Goal: Task Accomplishment & Management: Manage account settings

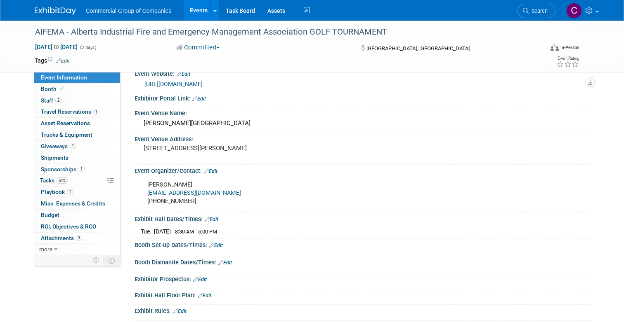
scroll to position [18, 0]
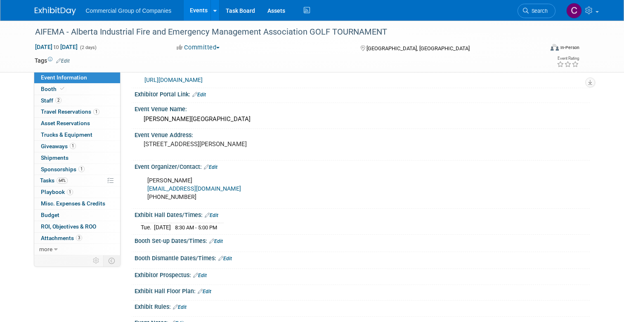
click at [64, 12] on img at bounding box center [55, 11] width 41 height 8
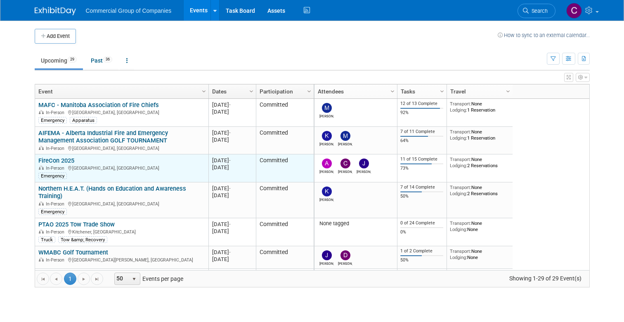
click at [69, 159] on link "FireCon 2025" at bounding box center [56, 160] width 36 height 7
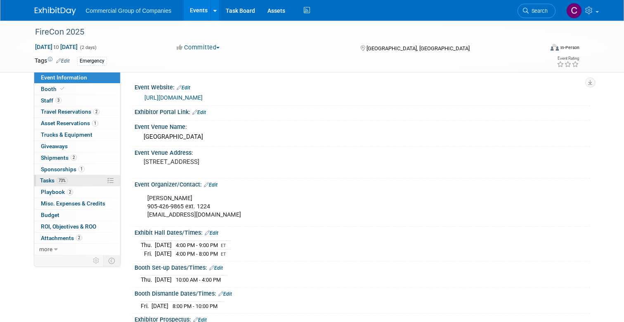
click at [72, 176] on link "73% Tasks 73%" at bounding box center [77, 180] width 86 height 11
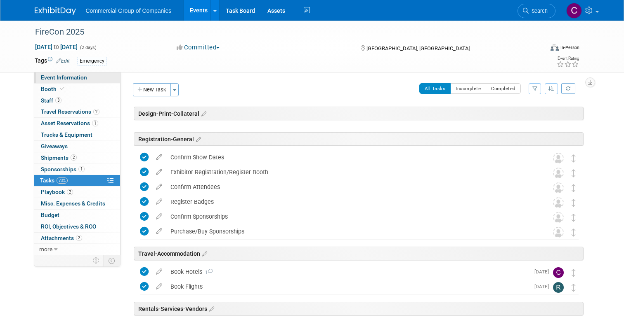
click at [83, 75] on span "Event Information" at bounding box center [64, 77] width 46 height 7
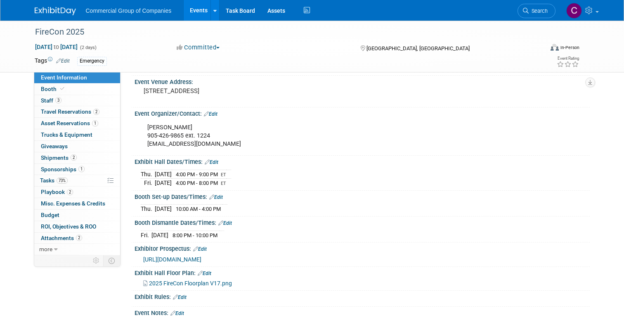
scroll to position [94, 0]
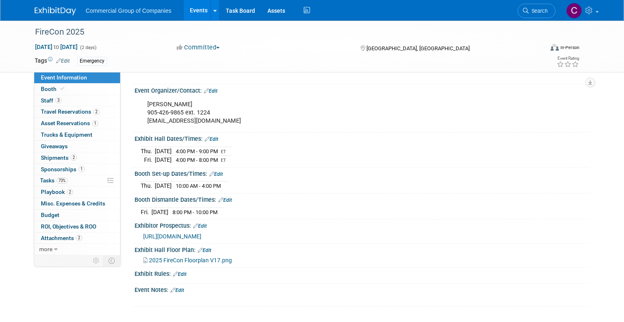
click at [177, 291] on link "Edit" at bounding box center [177, 291] width 14 height 6
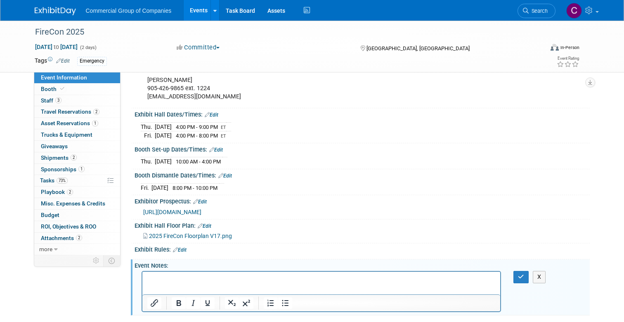
scroll to position [137, 0]
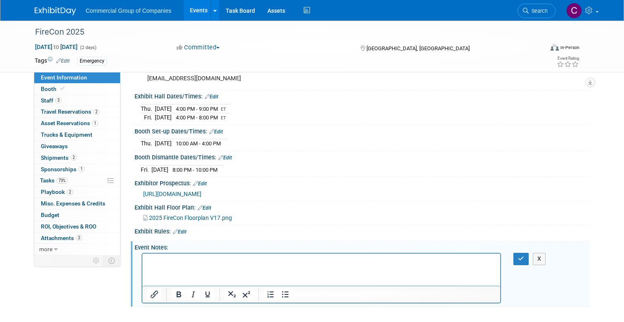
click at [178, 266] on html at bounding box center [321, 260] width 358 height 12
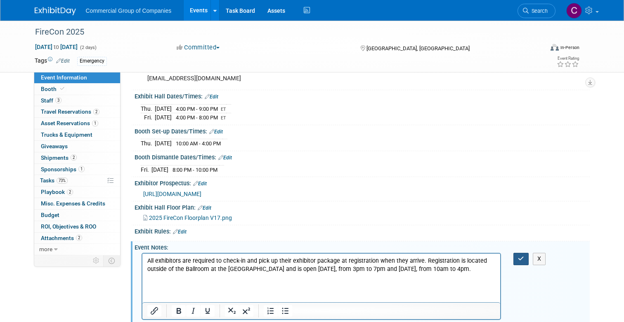
click at [523, 260] on icon "button" at bounding box center [521, 259] width 6 height 6
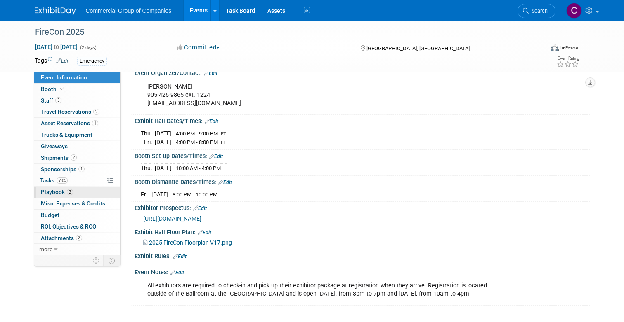
click at [78, 195] on link "2 Playbook 2" at bounding box center [77, 192] width 86 height 11
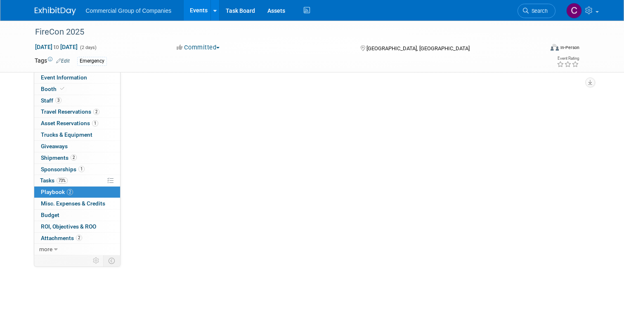
scroll to position [0, 0]
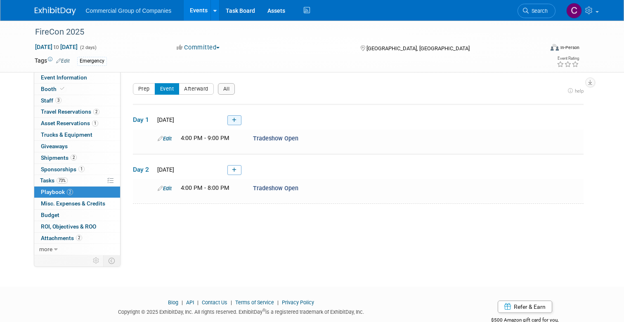
click at [235, 124] on link at bounding box center [234, 120] width 14 height 10
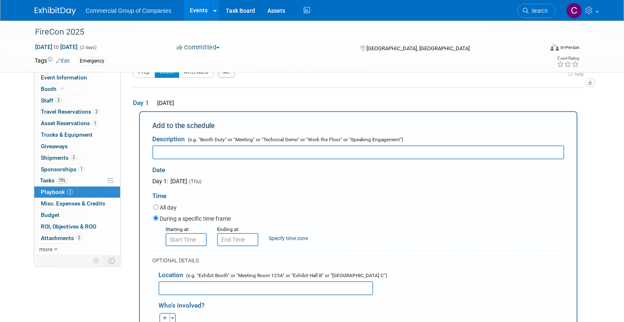
scroll to position [12, 0]
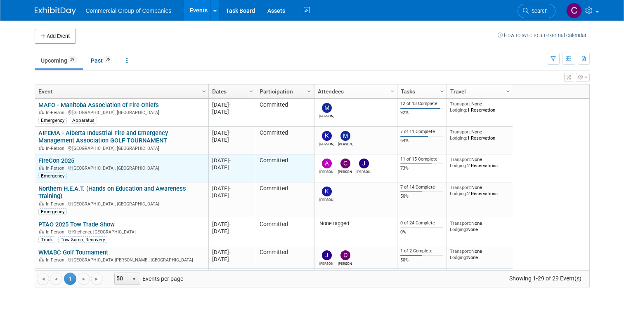
click at [57, 161] on link "FireCon 2025" at bounding box center [56, 160] width 36 height 7
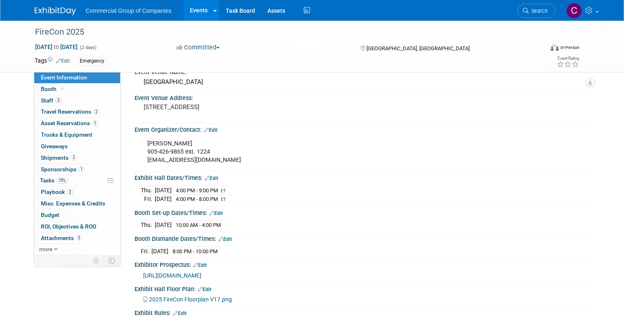
scroll to position [63, 0]
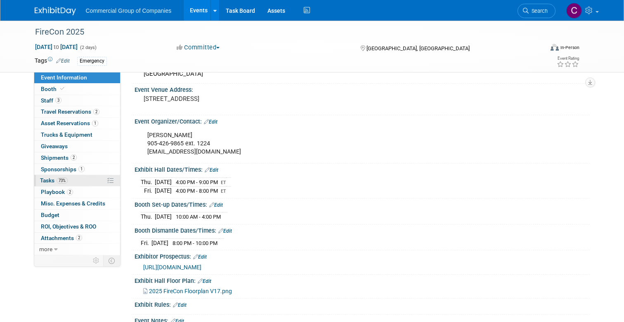
click at [71, 183] on link "73% Tasks 73%" at bounding box center [77, 180] width 86 height 11
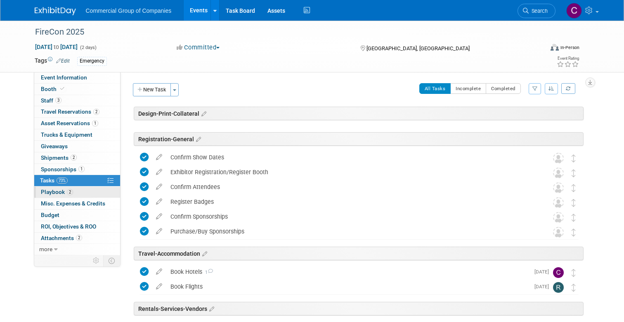
click at [85, 194] on link "2 Playbook 2" at bounding box center [77, 192] width 86 height 11
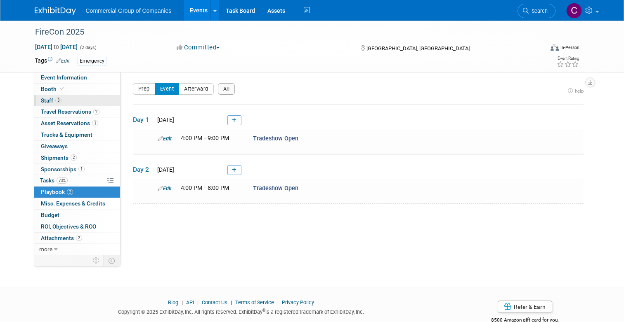
click at [75, 97] on link "3 Staff 3" at bounding box center [77, 100] width 86 height 11
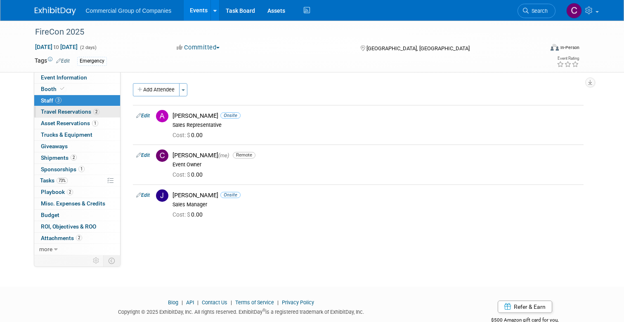
click at [115, 113] on link "2 Travel Reservations 2" at bounding box center [77, 111] width 86 height 11
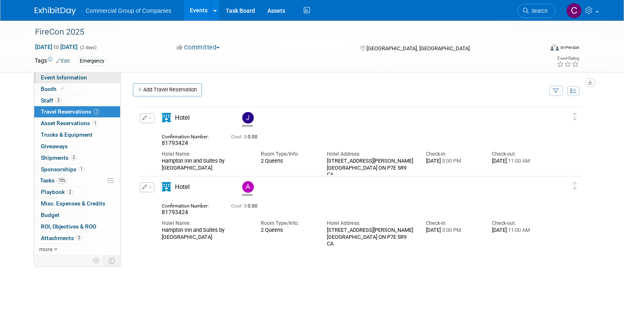
click at [80, 75] on span "Event Information" at bounding box center [64, 77] width 46 height 7
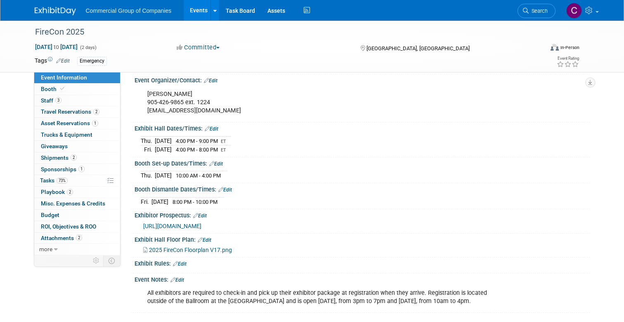
scroll to position [120, 0]
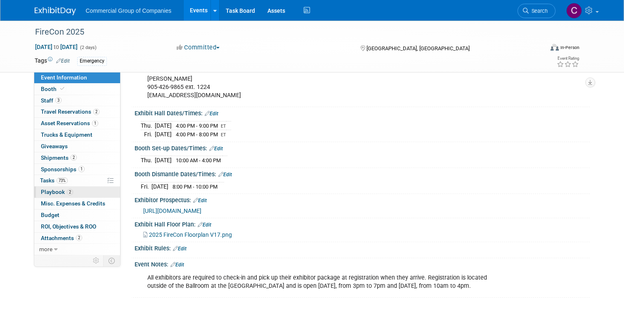
click at [88, 196] on link "2 Playbook 2" at bounding box center [77, 192] width 86 height 11
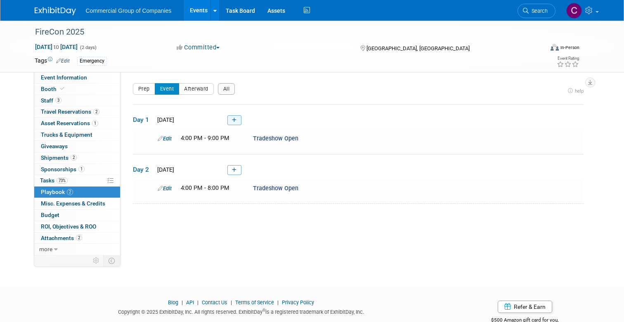
click at [233, 121] on icon at bounding box center [234, 120] width 5 height 5
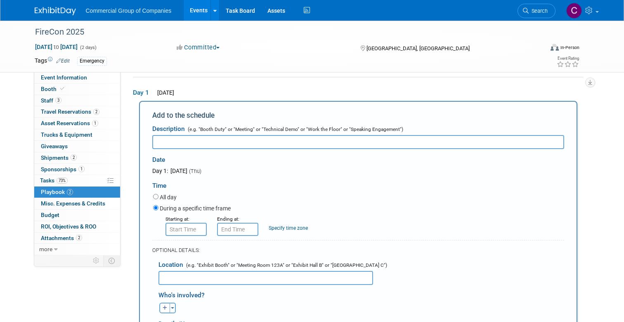
click at [188, 240] on div "OPTIONAL DETAILS:" at bounding box center [358, 247] width 412 height 15
click at [187, 239] on form "Description (e.g. "Booth Duty" or "Meeting" or "Technical Demo" or "Work the Fl…" at bounding box center [358, 279] width 412 height 317
type input "8:00 AM"
click at [186, 233] on input "8:00 AM" at bounding box center [185, 229] width 41 height 13
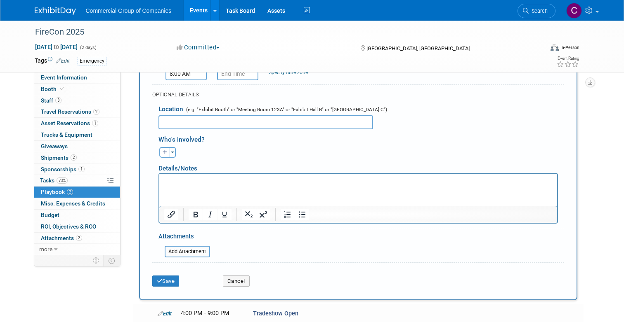
scroll to position [186, 0]
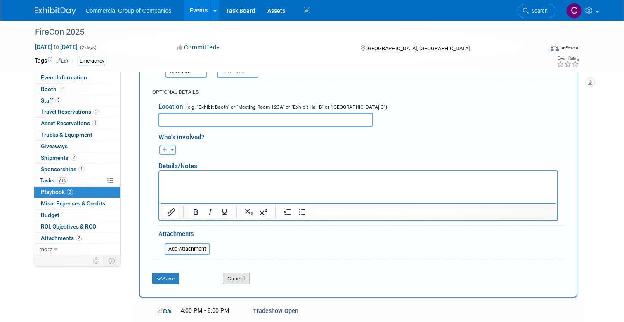
click at [231, 278] on button "Cancel" at bounding box center [236, 279] width 27 height 12
